Goal: Information Seeking & Learning: Learn about a topic

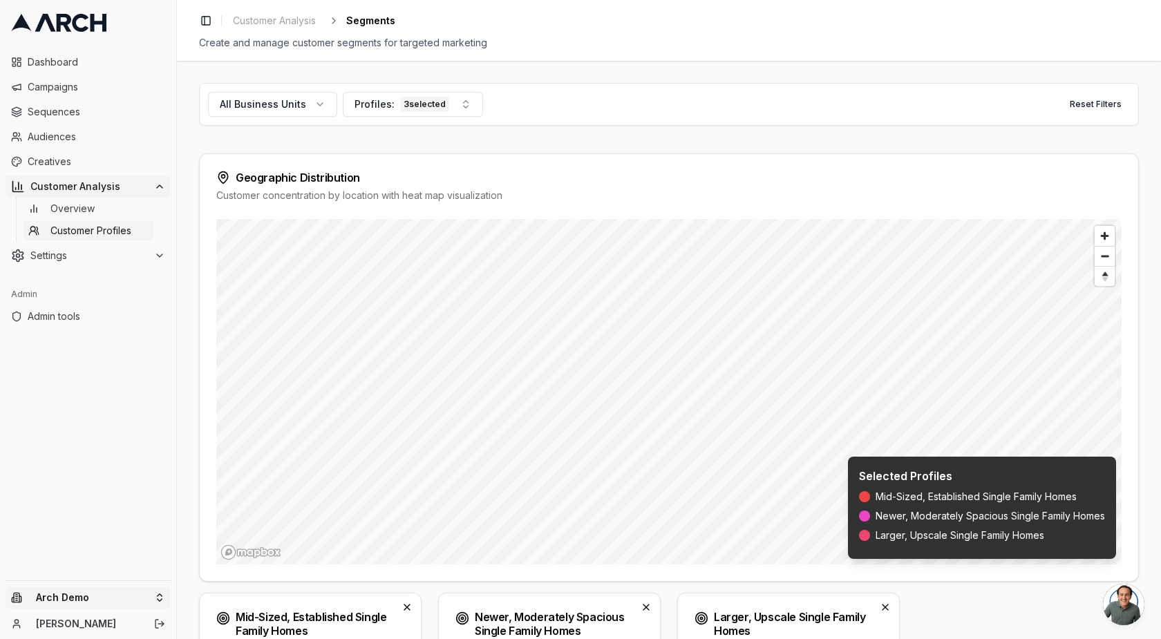
click at [59, 593] on html "Dashboard Campaigns Sequences Audiences Creatives Customer Analysis Overview Cu…" at bounding box center [580, 319] width 1161 height 639
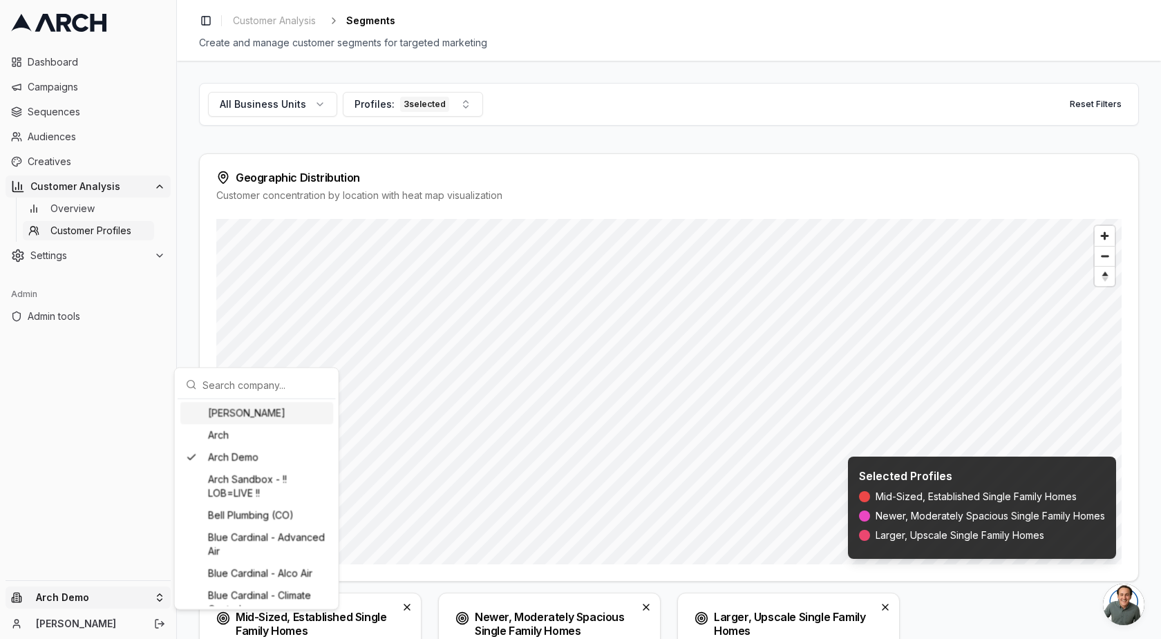
click at [271, 381] on input "text" at bounding box center [264, 385] width 125 height 28
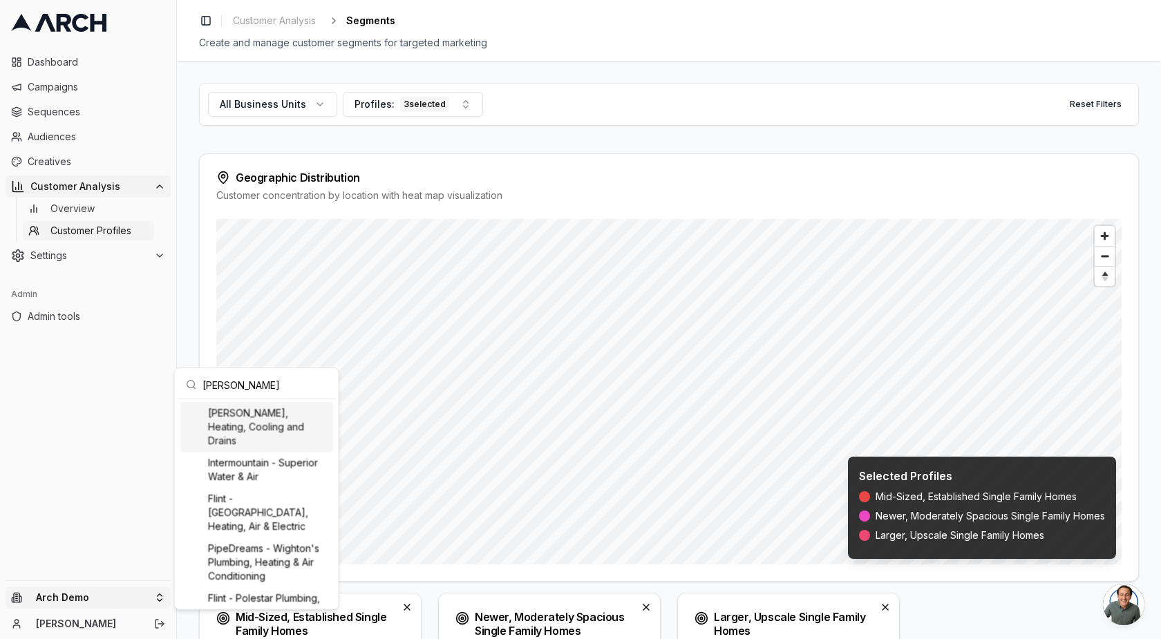
type input "peter"
click at [278, 422] on div "[PERSON_NAME], Heating, Cooling and Drains" at bounding box center [256, 427] width 153 height 50
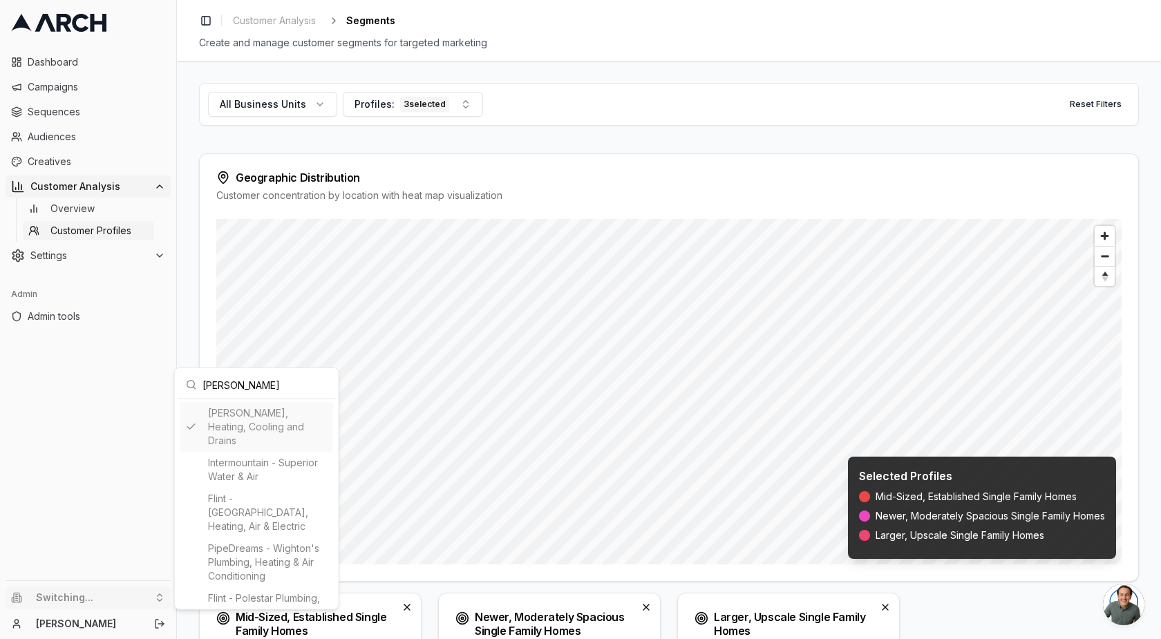
click at [128, 372] on html "Dashboard Campaigns Sequences Audiences Creatives Customer Analysis Overview Cu…" at bounding box center [580, 319] width 1161 height 639
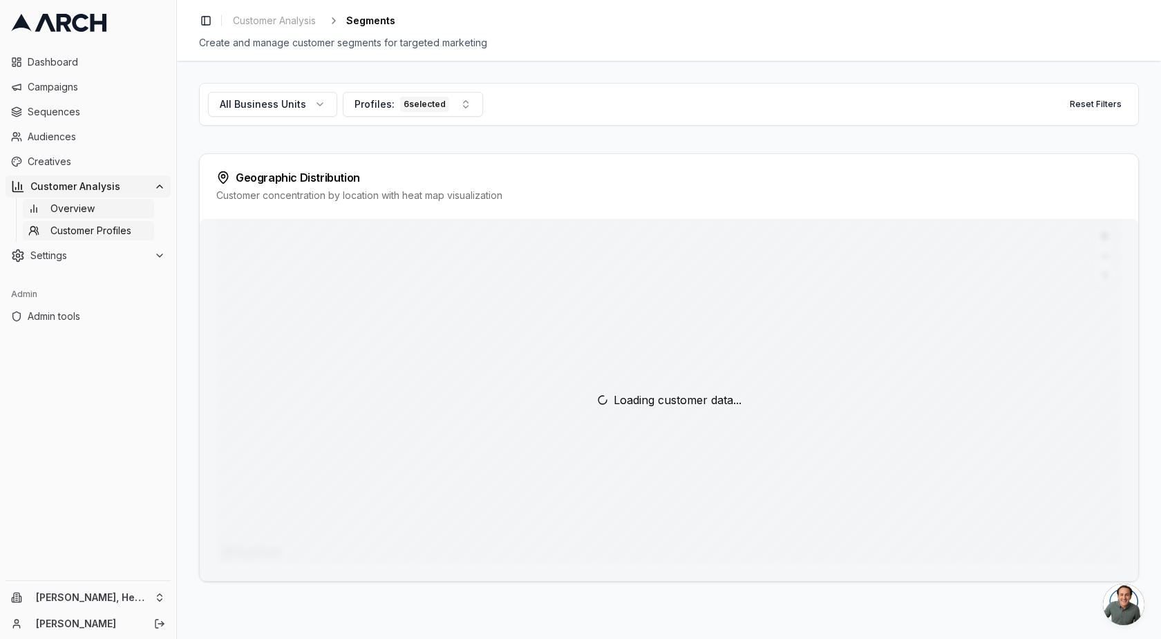
click at [91, 214] on span "Overview" at bounding box center [72, 209] width 44 height 14
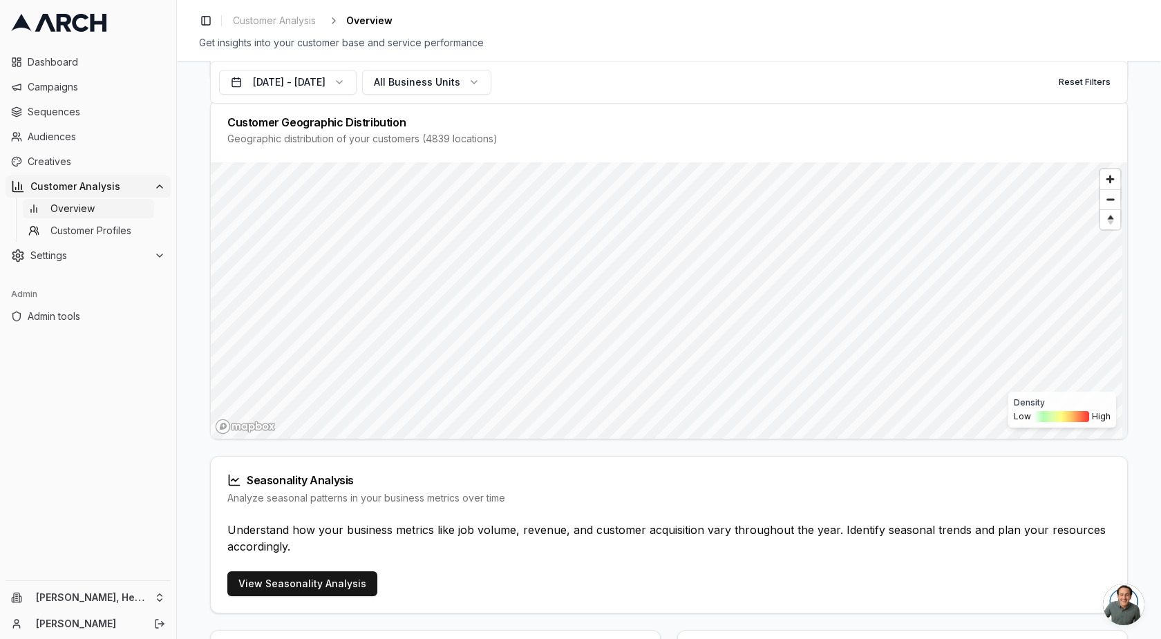
scroll to position [526, 0]
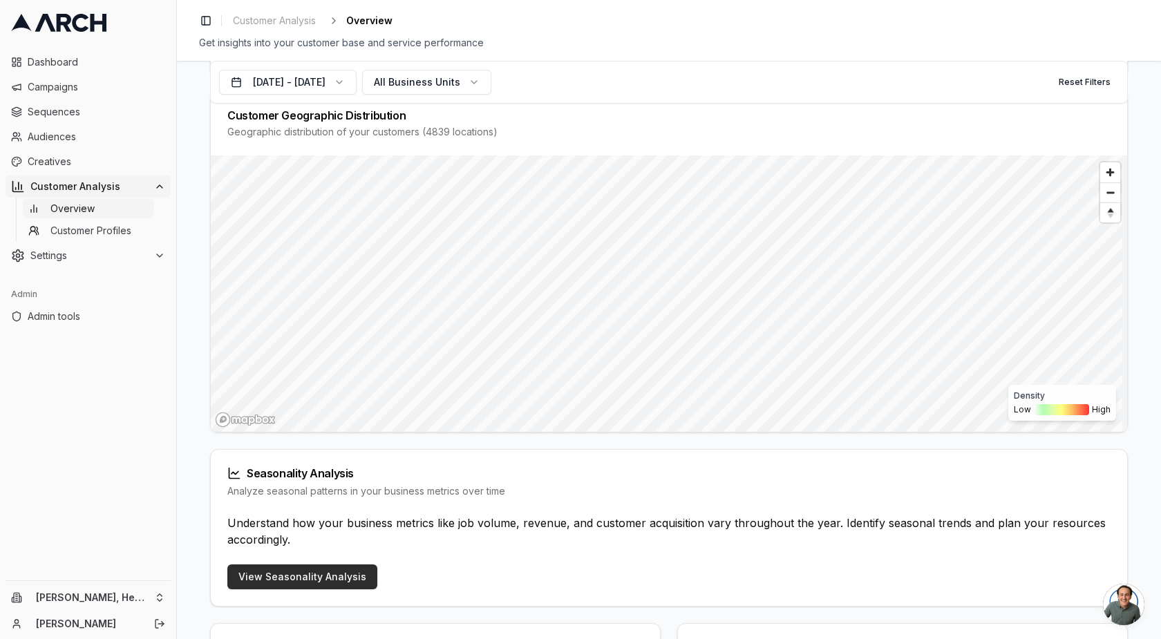
click at [357, 568] on link "View Seasonality Analysis" at bounding box center [302, 576] width 150 height 25
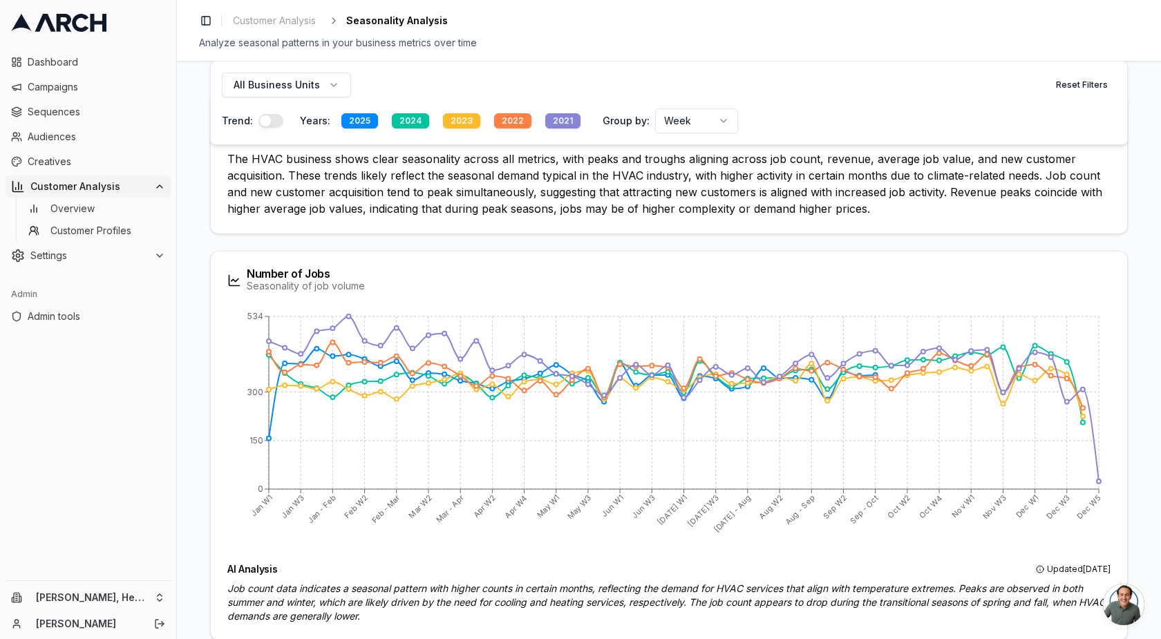
click at [545, 117] on div "2021" at bounding box center [562, 120] width 35 height 15
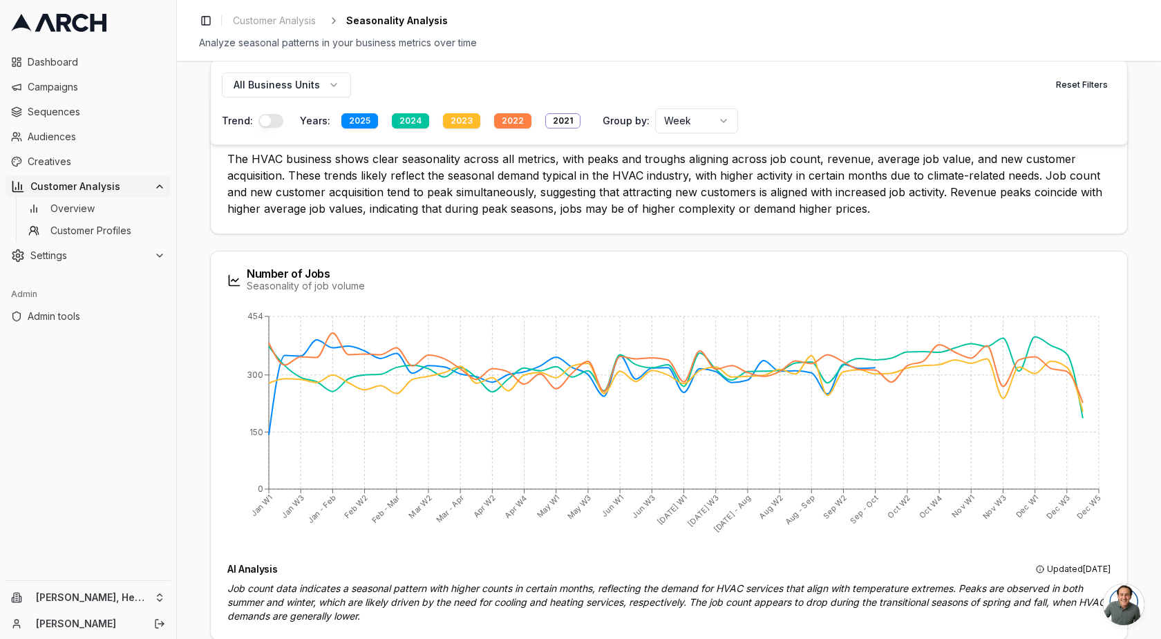
click at [502, 123] on div "2022" at bounding box center [512, 120] width 37 height 15
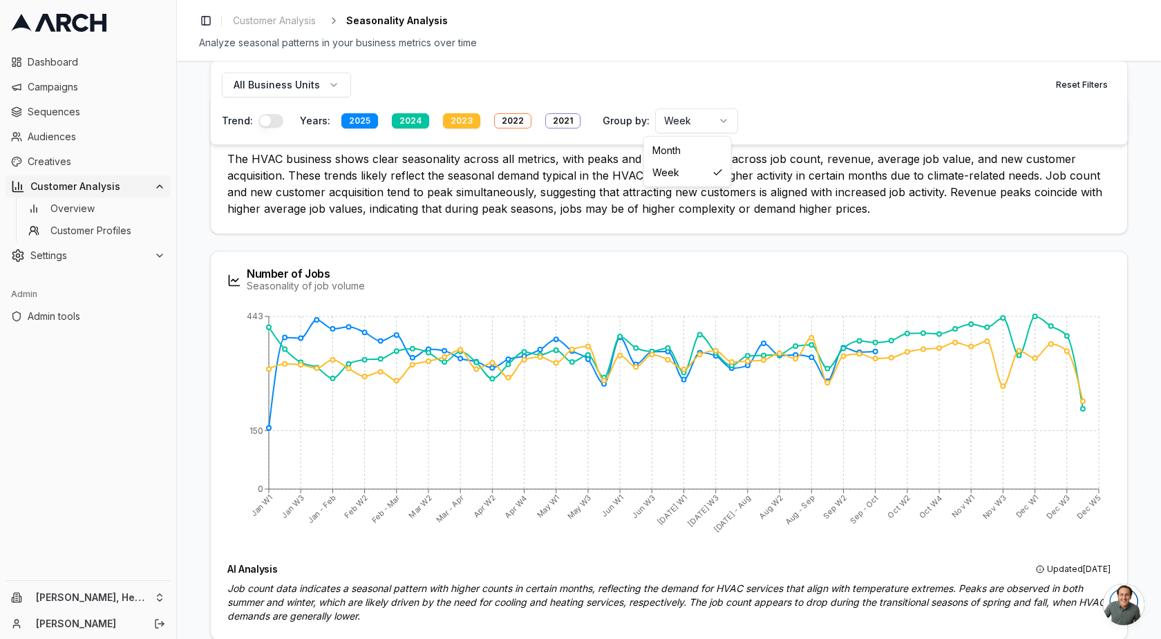
click at [677, 129] on html "Dashboard Campaigns Sequences Audiences Creatives Customer Analysis Overview Cu…" at bounding box center [580, 319] width 1161 height 639
